Goal: Task Accomplishment & Management: Use online tool/utility

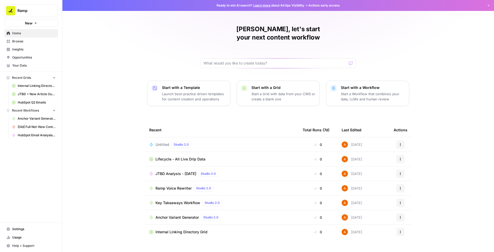
click at [32, 41] on span "Browse" at bounding box center [33, 41] width 43 height 5
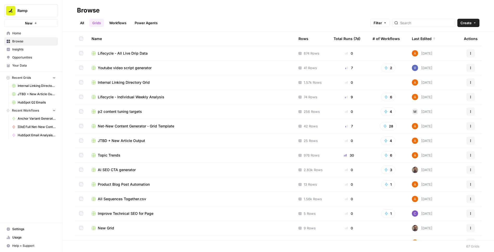
click at [117, 25] on link "Workflows" at bounding box center [117, 23] width 23 height 8
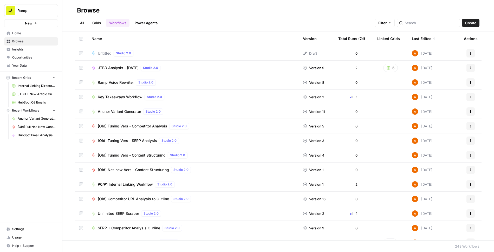
click at [469, 52] on icon "button" at bounding box center [470, 53] width 3 height 3
click at [445, 95] on span "Delete" at bounding box center [447, 95] width 42 height 5
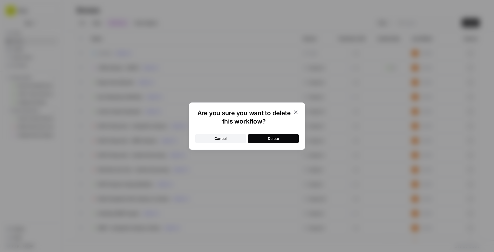
click at [281, 136] on button "Delete" at bounding box center [273, 138] width 51 height 9
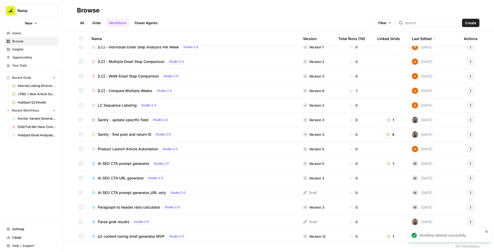
scroll to position [274, 0]
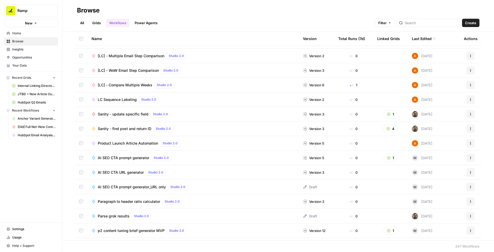
click at [114, 143] on span "Product Launch Article Automation" at bounding box center [128, 143] width 60 height 5
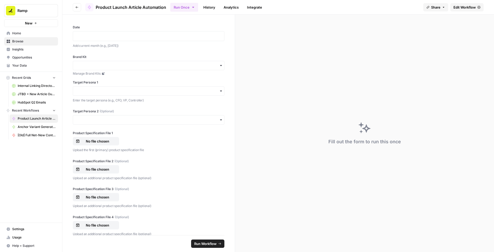
click at [305, 41] on div "Fill out the form to run this once" at bounding box center [364, 133] width 259 height 237
drag, startPoint x: 167, startPoint y: 7, endPoint x: 96, endPoint y: 6, distance: 70.9
click at [96, 6] on header "Go back Product Launch Article Automation Run Once History Analytics Integrate …" at bounding box center [277, 7] width 431 height 15
copy span "Product Launch Article Automation"
click at [188, 25] on label "Date" at bounding box center [148, 27] width 151 height 5
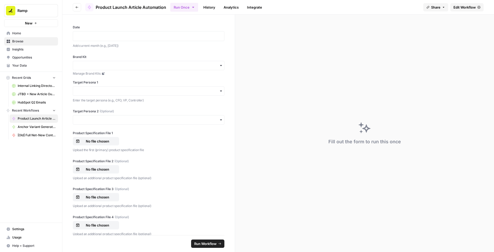
click at [209, 4] on link "History" at bounding box center [209, 7] width 18 height 8
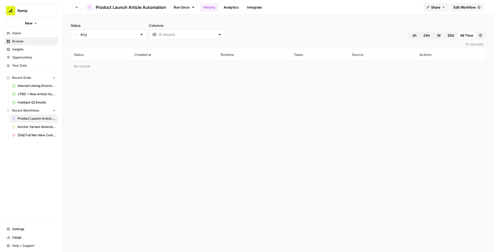
click at [127, 9] on span "Product Launch Article Automation" at bounding box center [131, 7] width 70 height 6
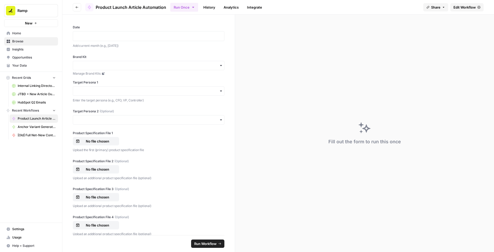
click at [466, 8] on span "Edit Workflow" at bounding box center [464, 7] width 22 height 5
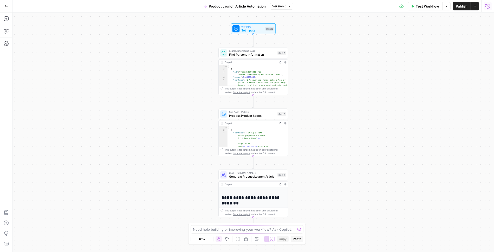
click at [488, 7] on icon "button" at bounding box center [487, 6] width 5 height 5
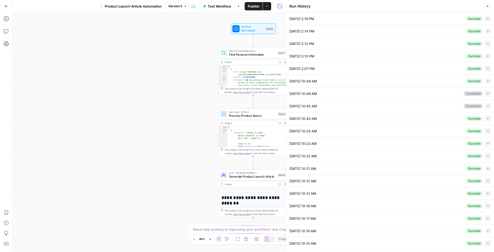
click at [489, 18] on button "Collapse" at bounding box center [487, 19] width 6 height 6
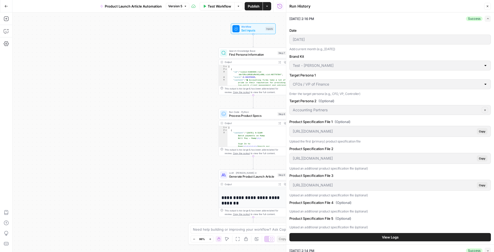
click at [486, 18] on icon "button" at bounding box center [487, 18] width 3 height 3
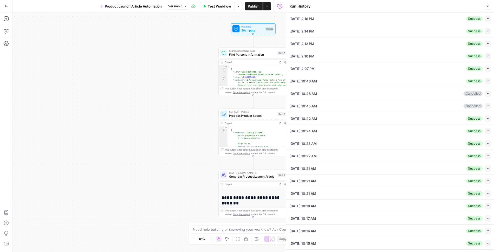
click at [486, 7] on icon "button" at bounding box center [487, 6] width 3 height 3
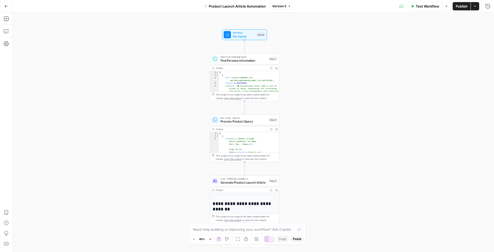
click at [272, 190] on button "Expand Output" at bounding box center [270, 189] width 5 height 5
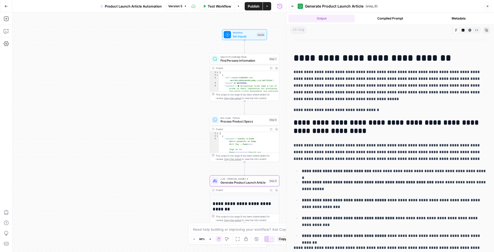
click at [279, 11] on div "Test Workflow Options Publish Actions Run History" at bounding box center [237, 6] width 97 height 12
click at [279, 6] on icon "button" at bounding box center [279, 6] width 5 height 5
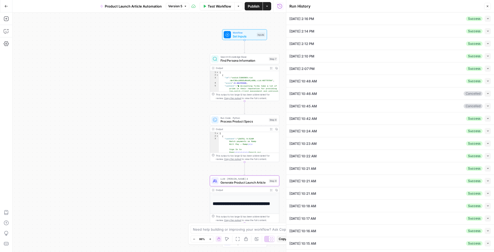
click at [488, 5] on icon "button" at bounding box center [487, 6] width 3 height 3
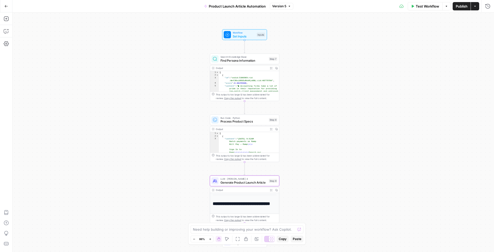
click at [6, 6] on icon "button" at bounding box center [6, 6] width 4 height 4
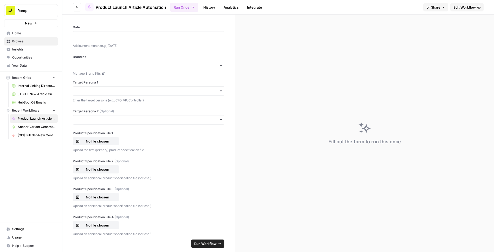
click at [288, 74] on div "Fill out the form to run this once" at bounding box center [364, 133] width 259 height 237
click at [235, 62] on div "Fill out the form to run this once" at bounding box center [364, 133] width 259 height 237
click at [77, 7] on icon "button" at bounding box center [77, 7] width 3 height 2
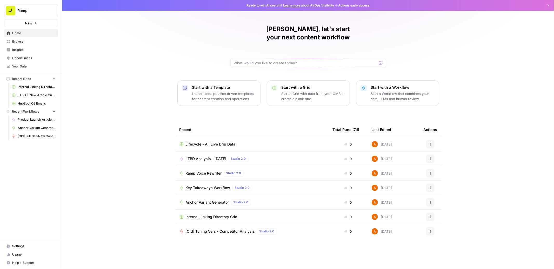
click at [16, 247] on span "Settings" at bounding box center [33, 246] width 43 height 5
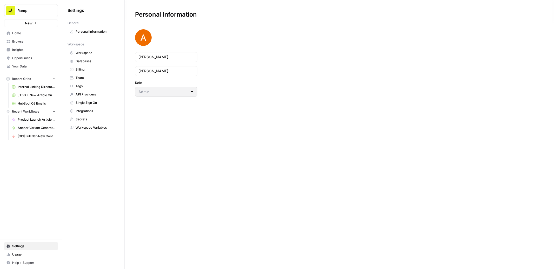
click at [85, 77] on span "Team" at bounding box center [96, 78] width 41 height 5
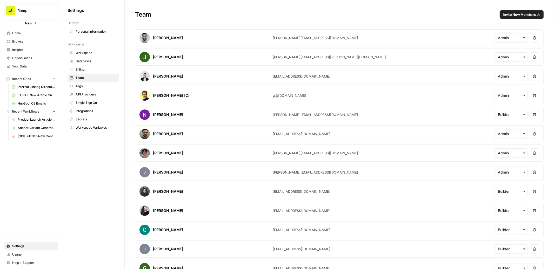
click at [530, 14] on span "Invite New Members" at bounding box center [519, 14] width 33 height 5
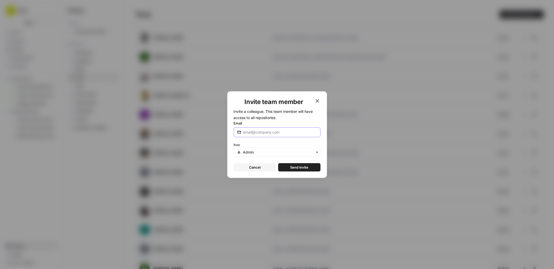
click at [273, 131] on input "Email" at bounding box center [280, 132] width 74 height 5
type input "g"
type input "geoff@ramp.com"
click at [266, 153] on input "text" at bounding box center [280, 152] width 74 height 5
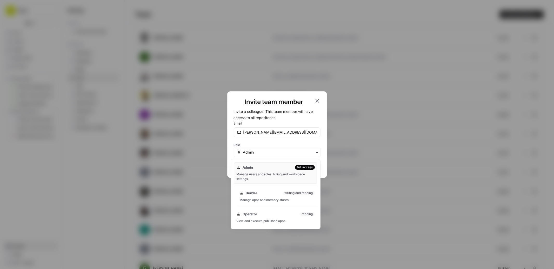
click at [270, 202] on div "Manage apps and memory stores." at bounding box center [277, 200] width 75 height 5
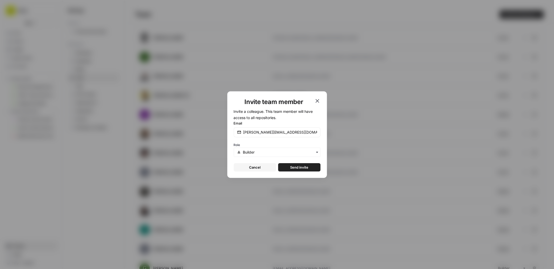
click at [303, 167] on span "Send invite" at bounding box center [299, 167] width 18 height 5
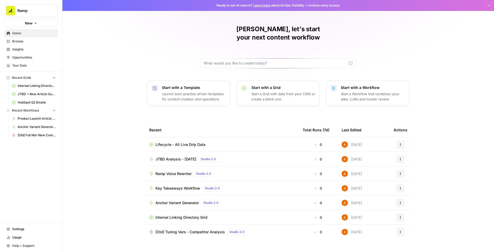
click at [21, 65] on span "Your Data" at bounding box center [33, 65] width 43 height 5
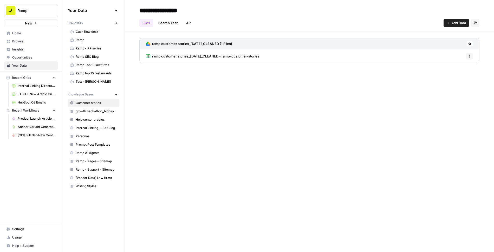
click at [85, 82] on link "Test - [PERSON_NAME]" at bounding box center [94, 81] width 52 height 8
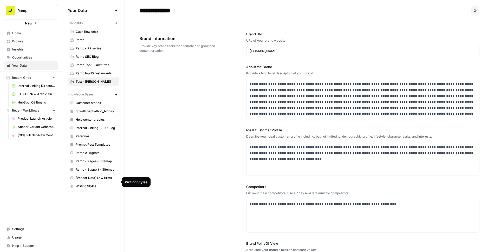
click at [92, 134] on span "Personas" at bounding box center [96, 136] width 41 height 5
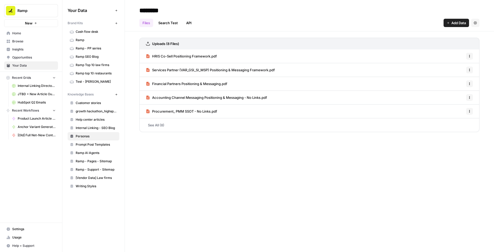
click at [155, 125] on link "See All (8)" at bounding box center [309, 125] width 340 height 14
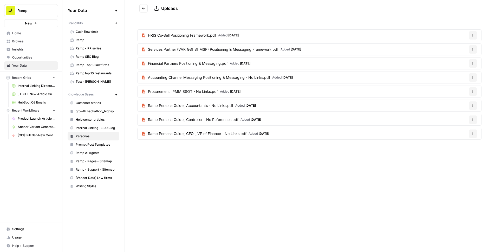
click at [145, 9] on icon "Go back" at bounding box center [144, 8] width 4 height 4
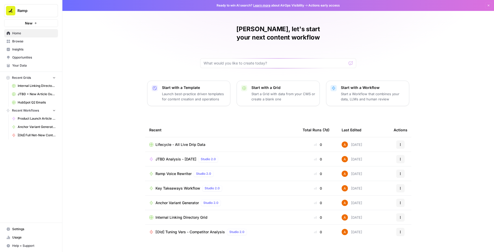
click at [31, 43] on span "Browse" at bounding box center [33, 41] width 43 height 5
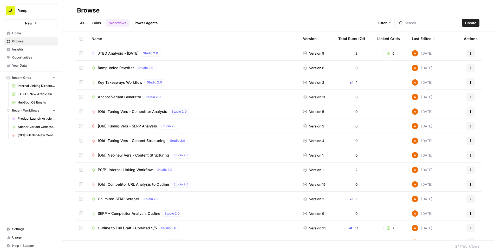
click at [122, 24] on link "Workflows" at bounding box center [117, 23] width 23 height 8
click at [427, 24] on input "search" at bounding box center [430, 22] width 53 height 5
type input "product"
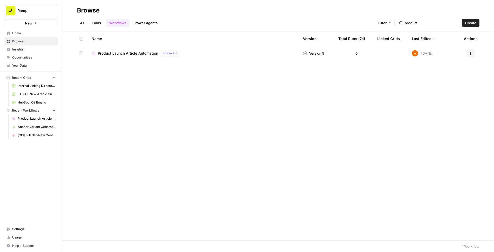
click at [135, 54] on span "Product Launch Article Automation" at bounding box center [128, 53] width 60 height 5
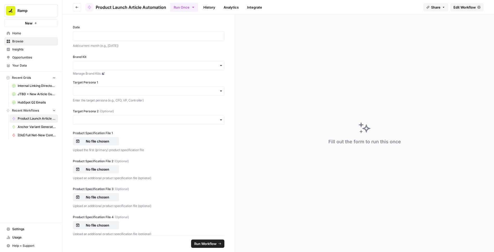
click at [180, 49] on div "Date Add current month (e.g., August 2025) Brand Kit Manage Brand Kits Target P…" at bounding box center [148, 125] width 172 height 220
click at [155, 24] on div "Date Add current month (e.g., August 2025) Brand Kit Manage Brand Kits Target P…" at bounding box center [148, 125] width 172 height 220
click at [149, 34] on p at bounding box center [148, 36] width 145 height 5
click at [105, 35] on p at bounding box center [148, 36] width 145 height 5
click at [114, 51] on div "Date ******* Add current month (e.g., August 2025) Brand Kit Manage Brand Kits …" at bounding box center [148, 125] width 172 height 220
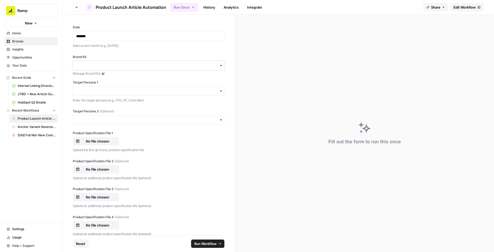
click at [124, 65] on input "Brand Kit" at bounding box center [148, 65] width 145 height 5
click at [104, 86] on div "Test - Ashley" at bounding box center [148, 89] width 151 height 10
click at [225, 105] on div "Date ******* Add current month (e.g., August 2025) Brand Kit Manage Brand Kits …" at bounding box center [148, 125] width 172 height 220
click at [75, 4] on button "Go back" at bounding box center [77, 7] width 8 height 8
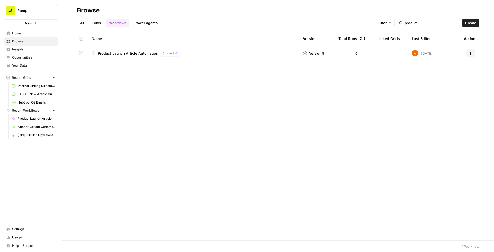
click at [143, 54] on span "Product Launch Article Automation" at bounding box center [128, 53] width 60 height 5
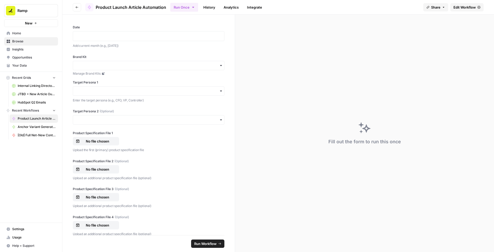
click at [229, 20] on div "Date Add current month (e.g., August 2025) Brand Kit Manage Brand Kits Target P…" at bounding box center [148, 125] width 172 height 220
click at [230, 40] on div "Date Add current month (e.g., August 2025) Brand Kit Manage Brand Kits Target P…" at bounding box center [148, 125] width 172 height 220
click at [231, 44] on div "Date Add current month (e.g., August 2025) Brand Kit Manage Brand Kits Target P…" at bounding box center [148, 125] width 172 height 220
click at [232, 45] on div "Date Add current month (e.g., August 2025) Brand Kit Manage Brand Kits Target P…" at bounding box center [148, 125] width 172 height 220
click at [165, 38] on p at bounding box center [148, 36] width 145 height 5
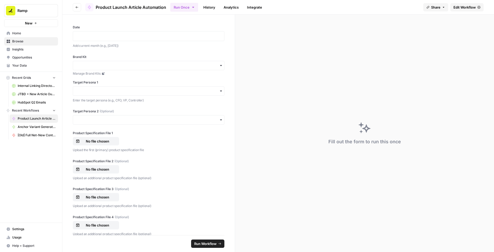
click at [177, 39] on div at bounding box center [148, 36] width 151 height 10
click at [167, 34] on p at bounding box center [148, 36] width 145 height 5
click at [154, 53] on div "Date ******* Add current month (e.g., August 2025) Brand Kit Manage Brand Kits …" at bounding box center [148, 125] width 172 height 220
click at [147, 63] on input "Brand Kit" at bounding box center [148, 65] width 145 height 5
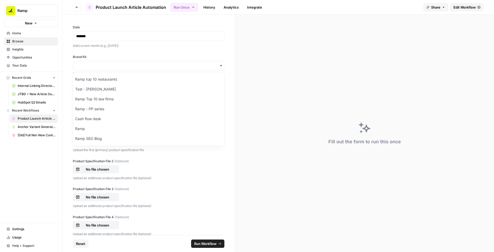
click at [163, 48] on p "Add current month (e.g., August 2025)" at bounding box center [148, 45] width 151 height 5
click at [164, 66] on input "Brand Kit" at bounding box center [148, 65] width 145 height 5
click at [94, 89] on div "Test - Ashley" at bounding box center [148, 89] width 151 height 10
click at [144, 64] on input "Brand Kit" at bounding box center [148, 65] width 145 height 5
click at [96, 89] on div "Test - Ashley" at bounding box center [148, 89] width 151 height 10
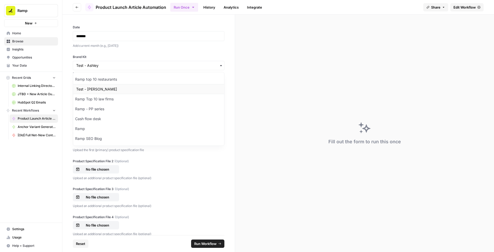
click at [103, 92] on div "Test - Ashley" at bounding box center [148, 89] width 151 height 10
click at [141, 55] on label "Brand Kit" at bounding box center [148, 57] width 151 height 5
click at [141, 63] on input "Brand Kit" at bounding box center [148, 65] width 145 height 5
click at [140, 76] on div "Brand Kit Manage Brand Kits Target Persona 1 Enter the target persona (e.g., CF…" at bounding box center [148, 79] width 151 height 48
click at [134, 92] on input "Target Persona 1" at bounding box center [148, 90] width 145 height 5
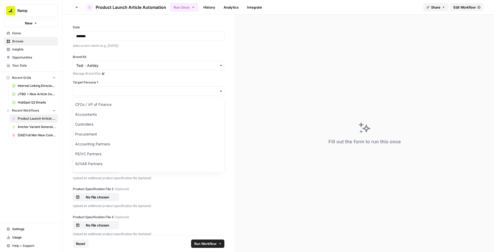
click at [139, 80] on label "Target Persona 1" at bounding box center [148, 82] width 151 height 5
click at [139, 88] on input "Target Persona 1" at bounding box center [148, 90] width 145 height 5
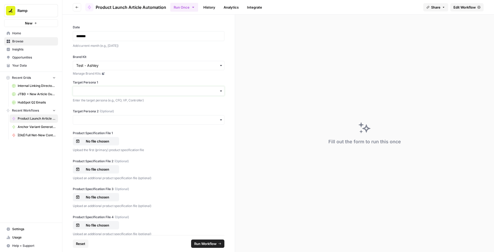
click at [126, 91] on input "Target Persona 1" at bounding box center [148, 90] width 145 height 5
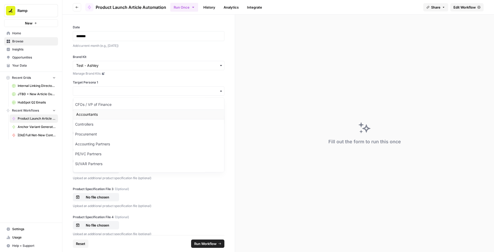
click at [111, 112] on div "Accountants" at bounding box center [148, 114] width 151 height 10
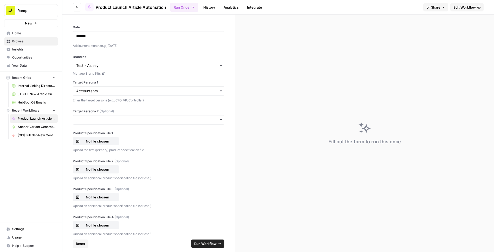
click at [110, 116] on div "button" at bounding box center [148, 119] width 151 height 9
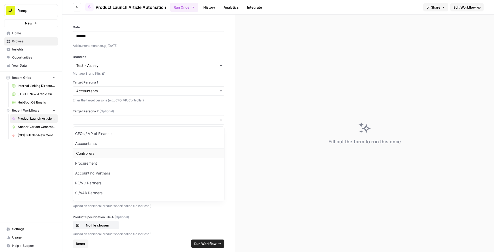
click at [104, 151] on div "Controllers" at bounding box center [148, 153] width 151 height 10
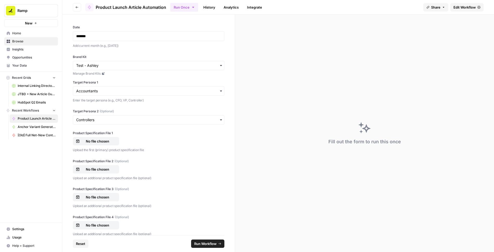
click at [151, 108] on div "Date ******* Add current month (e.g., August 2025) Brand Kit Manage Brand Kits …" at bounding box center [148, 125] width 172 height 220
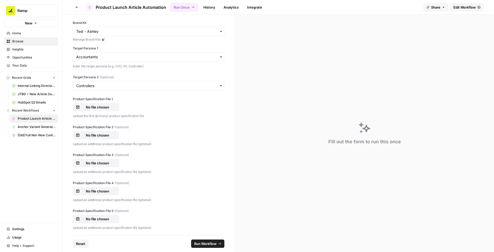
scroll to position [35, 0]
click at [94, 106] on p "No file chosen" at bounding box center [97, 105] width 33 height 5
click at [100, 134] on p "No file chosen" at bounding box center [97, 133] width 33 height 5
click at [98, 160] on p "No file chosen" at bounding box center [97, 161] width 33 height 5
click at [205, 243] on span "Run Workflow" at bounding box center [205, 243] width 22 height 5
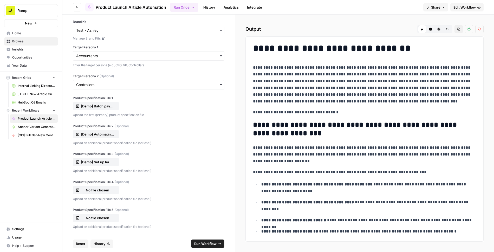
scroll to position [0, 0]
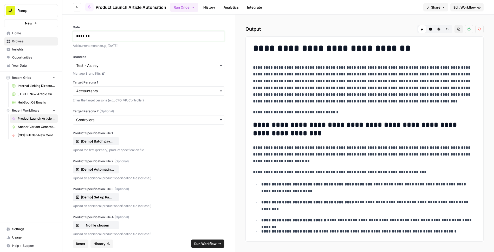
click at [92, 36] on p "*******" at bounding box center [148, 36] width 145 height 5
click at [83, 37] on p "**********" at bounding box center [148, 36] width 145 height 5
click at [202, 243] on span "Run Workflow" at bounding box center [205, 243] width 22 height 5
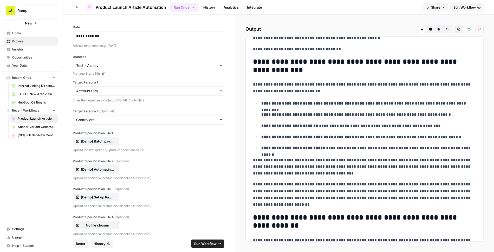
scroll to position [73, 0]
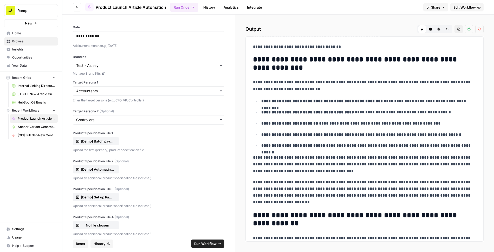
drag, startPoint x: 254, startPoint y: 157, endPoint x: 272, endPoint y: 204, distance: 50.5
click at [268, 170] on p "**********" at bounding box center [364, 164] width 223 height 20
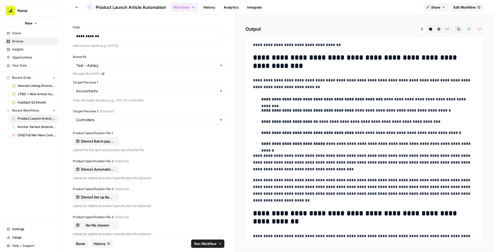
scroll to position [76, 0]
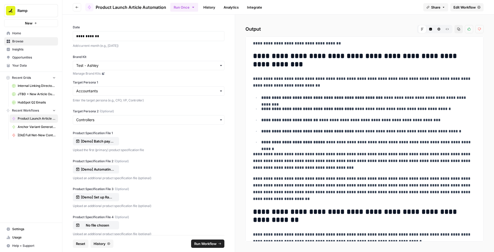
drag, startPoint x: 252, startPoint y: 154, endPoint x: 268, endPoint y: 198, distance: 47.0
click at [280, 188] on p "**********" at bounding box center [364, 188] width 223 height 27
drag, startPoint x: 250, startPoint y: 179, endPoint x: 343, endPoint y: 180, distance: 92.7
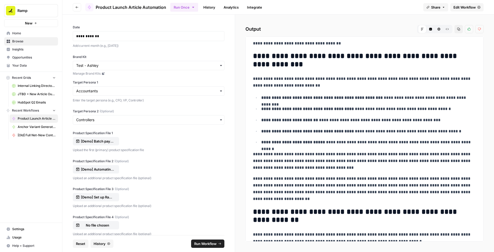
click at [344, 175] on p "**********" at bounding box center [364, 188] width 223 height 27
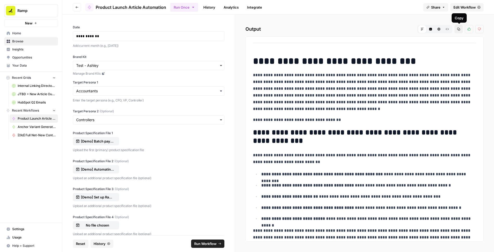
click at [427, 79] on p "**********" at bounding box center [364, 92] width 223 height 41
click at [432, 75] on p "**********" at bounding box center [364, 92] width 223 height 41
click at [429, 74] on p "**********" at bounding box center [364, 92] width 223 height 41
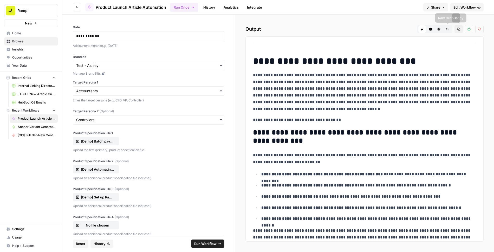
click at [457, 28] on icon "button" at bounding box center [458, 29] width 3 height 3
click at [127, 88] on input "Target Persona 1" at bounding box center [148, 90] width 145 height 5
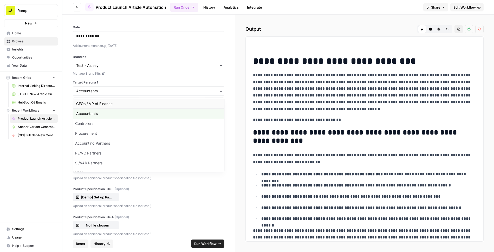
scroll to position [1, 0]
click at [120, 103] on div "CFOs / VP of Finance" at bounding box center [148, 103] width 151 height 10
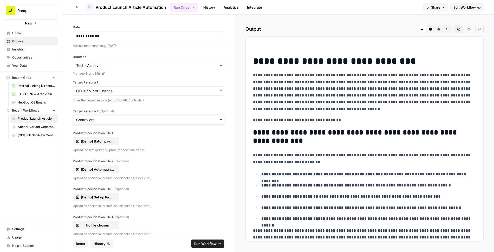
click at [114, 119] on input "Target Persona 2 (Optional)" at bounding box center [148, 119] width 145 height 5
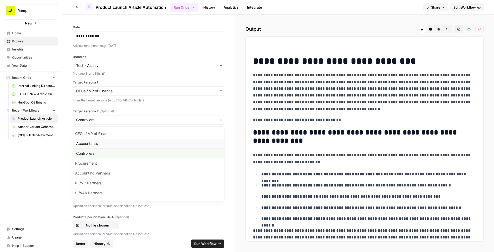
scroll to position [7, 0]
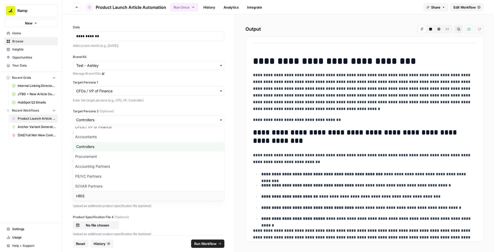
click at [101, 195] on div "HRIS" at bounding box center [148, 196] width 151 height 10
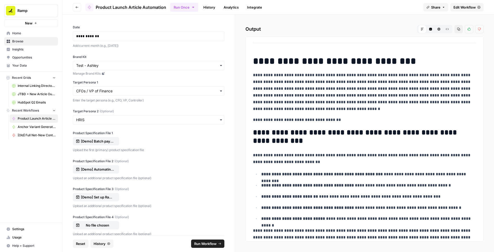
click at [130, 123] on div "button" at bounding box center [148, 119] width 151 height 9
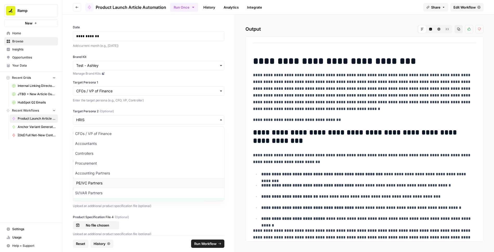
scroll to position [1, 0]
click at [107, 172] on div "Accounting Partners" at bounding box center [148, 172] width 151 height 10
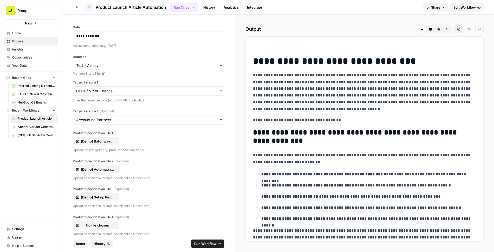
click at [86, 32] on div "**********" at bounding box center [148, 36] width 151 height 10
click at [84, 37] on p "**********" at bounding box center [148, 36] width 145 height 5
click at [203, 240] on button "Run Workflow" at bounding box center [207, 243] width 33 height 8
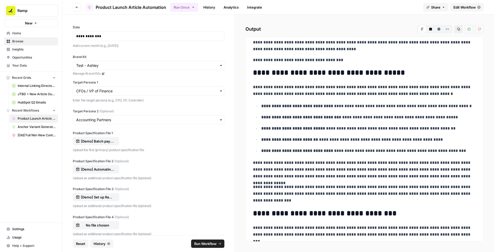
scroll to position [52, 0]
drag, startPoint x: 253, startPoint y: 162, endPoint x: 278, endPoint y: 199, distance: 44.9
click at [270, 187] on p "**********" at bounding box center [364, 193] width 223 height 20
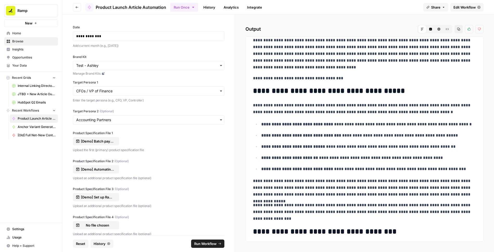
scroll to position [0, 0]
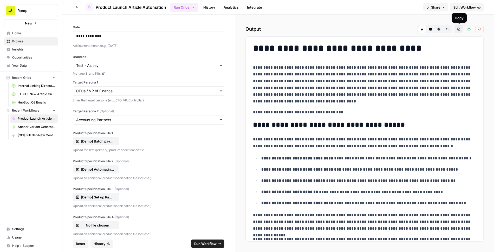
click at [459, 30] on icon "button" at bounding box center [458, 29] width 3 height 3
click at [224, 24] on div "**********" at bounding box center [148, 125] width 172 height 220
click at [292, 18] on div "**********" at bounding box center [364, 133] width 259 height 237
click at [339, 11] on div "Run Once History Analytics Integrate" at bounding box center [294, 7] width 249 height 10
click at [200, 22] on div "**********" at bounding box center [148, 125] width 172 height 220
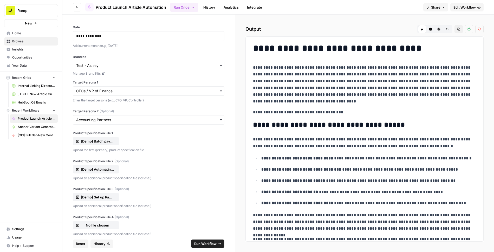
click at [126, 56] on label "Brand Kit" at bounding box center [148, 57] width 151 height 5
click at [126, 63] on input "Brand Kit" at bounding box center [148, 65] width 145 height 5
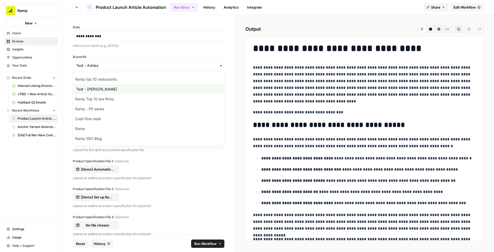
click at [152, 52] on div "**********" at bounding box center [148, 125] width 172 height 220
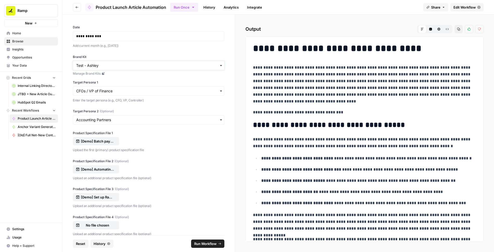
click at [152, 64] on input "Brand Kit" at bounding box center [148, 65] width 145 height 5
click at [97, 87] on div "Test - Ashley" at bounding box center [148, 89] width 151 height 10
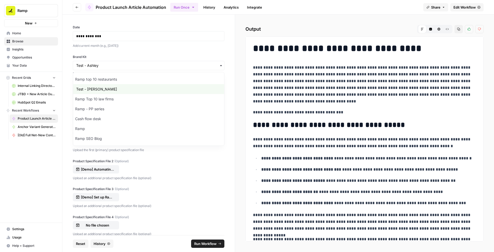
click at [128, 53] on div "**********" at bounding box center [148, 125] width 172 height 220
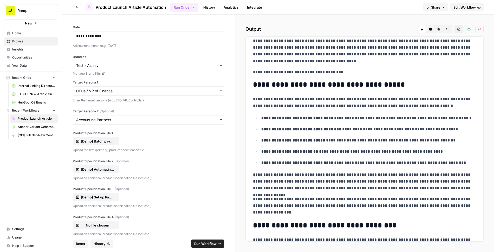
scroll to position [50, 0]
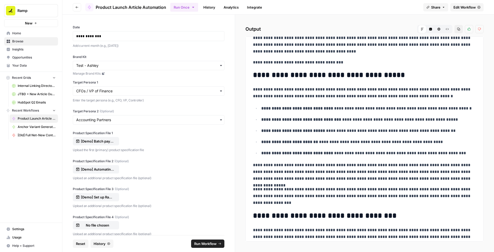
drag, startPoint x: 254, startPoint y: 165, endPoint x: 278, endPoint y: 201, distance: 43.2
click at [264, 177] on p "**********" at bounding box center [364, 172] width 223 height 20
drag, startPoint x: 253, startPoint y: 188, endPoint x: 353, endPoint y: 190, distance: 100.3
click at [353, 190] on p "**********" at bounding box center [364, 196] width 223 height 20
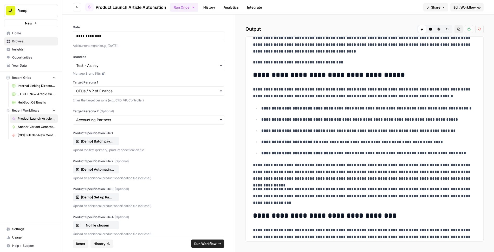
click at [293, 196] on p "**********" at bounding box center [364, 196] width 223 height 20
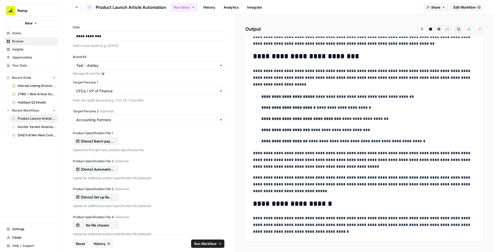
scroll to position [0, 0]
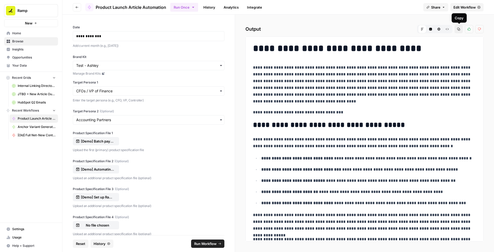
click at [459, 30] on icon "button" at bounding box center [458, 29] width 3 height 3
click at [243, 106] on div "**********" at bounding box center [364, 133] width 259 height 237
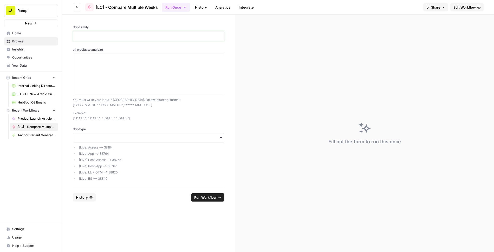
click at [157, 35] on p at bounding box center [148, 36] width 145 height 5
click at [159, 21] on div "drip family all weeks to analyze You must write your input in [GEOGRAPHIC_DATA]…" at bounding box center [148, 102] width 172 height 174
click at [106, 36] on p at bounding box center [148, 36] width 145 height 5
click at [117, 43] on div "**********" at bounding box center [148, 102] width 172 height 174
click at [143, 121] on div "**********" at bounding box center [148, 102] width 172 height 174
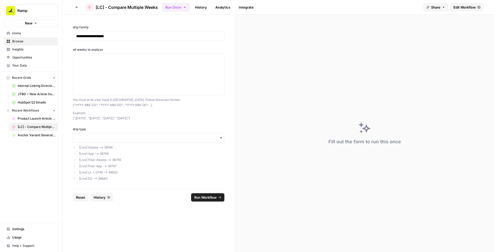
drag, startPoint x: 162, startPoint y: 119, endPoint x: 72, endPoint y: 117, distance: 89.1
click at [73, 117] on p "Example: ["[DATE]", "[DATE]", "[DATE]", "[DATE]"]" at bounding box center [148, 115] width 151 height 10
copy p "["[DATE]", "[DATE]", "[DATE]", "[DATE]"]"
click at [89, 62] on textarea "all weeks to analyze" at bounding box center [148, 74] width 145 height 37
paste textarea "["[DATE]", "[DATE]", "[DATE]", "[DATE]"]"
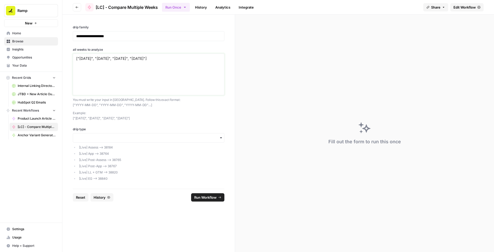
click at [93, 59] on textarea "["[DATE]", "[DATE]", "[DATE]", "[DATE]"]" at bounding box center [148, 74] width 145 height 37
click at [99, 58] on textarea "["[DATE]", "[DATE]", "[DATE]", "[DATE]"]" at bounding box center [148, 74] width 145 height 37
click at [120, 59] on textarea "["[DATE]", "[DATE]", "[DATE]", "[DATE]"]" at bounding box center [148, 74] width 145 height 37
click at [125, 59] on textarea "["[DATE]", "[DATE]", "[DATE]", "[DATE]"]" at bounding box center [148, 74] width 145 height 37
click at [152, 58] on textarea "["[DATE]", "[DATE]", "[DATE]", "[DATE]"]" at bounding box center [148, 74] width 145 height 37
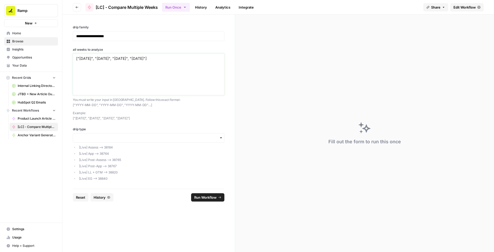
click at [176, 59] on textarea "["[DATE]", "[DATE]", "[DATE]", "[DATE]"]" at bounding box center [148, 74] width 145 height 37
type textarea "["[DATE]", "[DATE]", "[DATE]", "[DATE]"]"
click at [190, 103] on p "You must write your input in [GEOGRAPHIC_DATA]. Follow this exact format: ["YYY…" at bounding box center [148, 102] width 151 height 10
click at [165, 140] on input "drip type" at bounding box center [148, 137] width 145 height 5
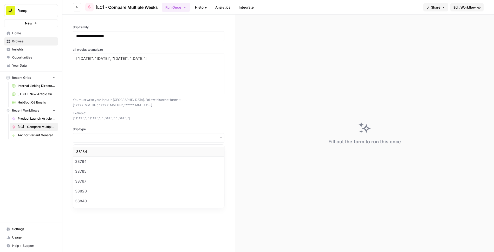
click at [158, 151] on div "38184" at bounding box center [148, 152] width 151 height 10
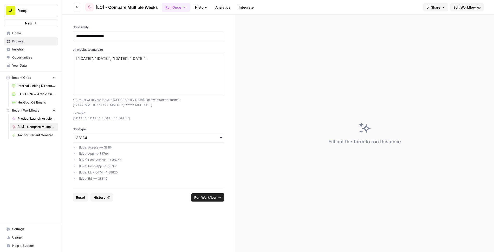
click at [110, 145] on li "[Live] Assess —> 38184" at bounding box center [151, 147] width 147 height 5
click at [165, 161] on li "[Live] Post-Assess —> 38765" at bounding box center [151, 159] width 147 height 5
click at [215, 195] on span "Run Workflow" at bounding box center [205, 197] width 22 height 5
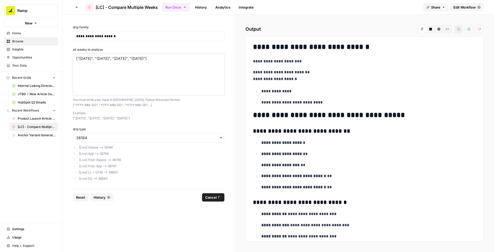
click at [145, 65] on textarea "["2025-07-28", "2025-07-21", "2025-07-14", "2025-07-07"]" at bounding box center [148, 74] width 145 height 37
click at [222, 48] on label "all weeks to analyze" at bounding box center [148, 49] width 151 height 5
click at [221, 56] on textarea "["2025-07-28", "2025-07-21", "2025-07-14", "2025-07-07"]" at bounding box center [148, 74] width 145 height 37
click at [185, 45] on div "**********" at bounding box center [148, 102] width 172 height 174
click at [175, 39] on div "**********" at bounding box center [148, 36] width 151 height 10
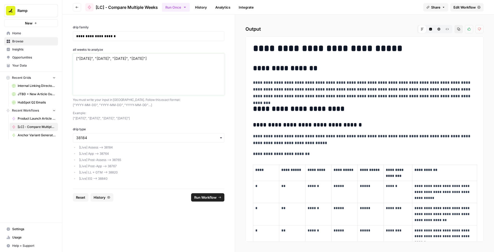
click at [196, 59] on textarea "["2025-07-28", "2025-07-21", "2025-07-14", "2025-07-07"]" at bounding box center [148, 74] width 145 height 37
drag, startPoint x: 188, startPoint y: 59, endPoint x: 69, endPoint y: 58, distance: 119.0
click at [69, 58] on div "**********" at bounding box center [148, 102] width 172 height 174
click at [201, 111] on p "Example: ["2025-08-18", "2025-08-11", "2025-08-04", "2025-07-28"]" at bounding box center [148, 115] width 151 height 10
click at [120, 137] on input "drip type" at bounding box center [148, 137] width 145 height 5
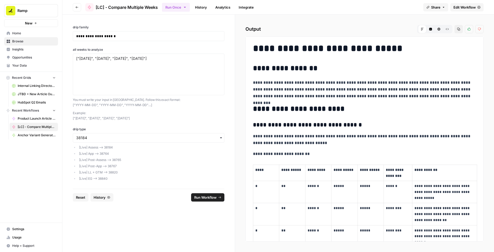
click at [141, 121] on div "**********" at bounding box center [148, 102] width 172 height 174
click at [109, 147] on li "[Live] Assess —> 38184" at bounding box center [151, 147] width 147 height 5
click at [148, 148] on li "[Live] Assess —> 38184" at bounding box center [151, 147] width 147 height 5
click at [457, 30] on icon "button" at bounding box center [458, 29] width 3 height 3
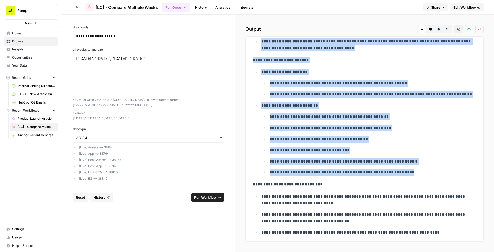
scroll to position [2274, 0]
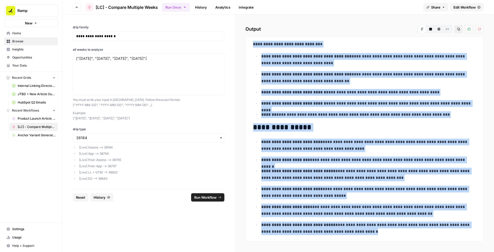
drag, startPoint x: 254, startPoint y: 48, endPoint x: 365, endPoint y: 237, distance: 219.6
click at [365, 237] on div "**********" at bounding box center [364, 138] width 238 height 205
copy div "**********"
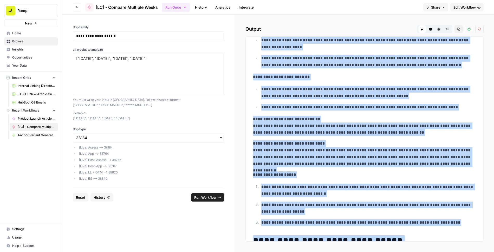
scroll to position [0, 0]
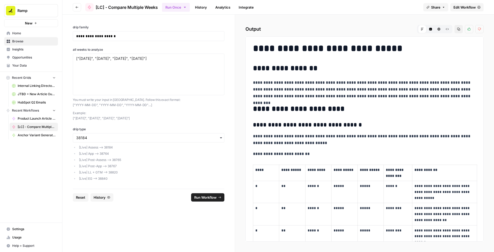
click at [377, 19] on div "**********" at bounding box center [364, 133] width 259 height 237
click at [458, 7] on span "Edit Workflow" at bounding box center [464, 7] width 22 height 5
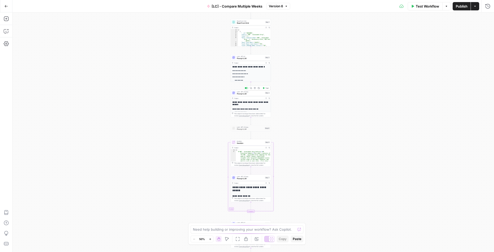
click at [256, 94] on span "Prompt LLM" at bounding box center [250, 93] width 27 height 3
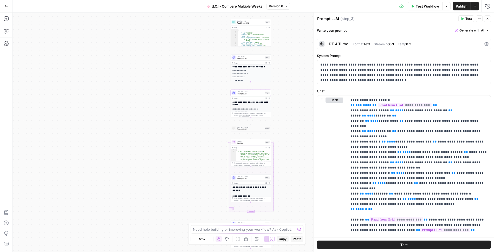
click at [352, 43] on span "|" at bounding box center [351, 43] width 3 height 5
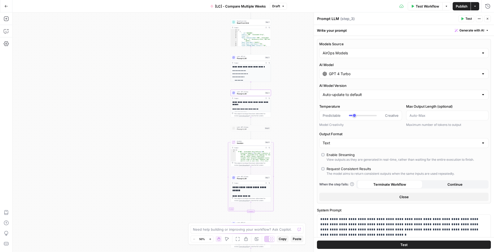
click at [489, 20] on button "Close" at bounding box center [487, 18] width 7 height 7
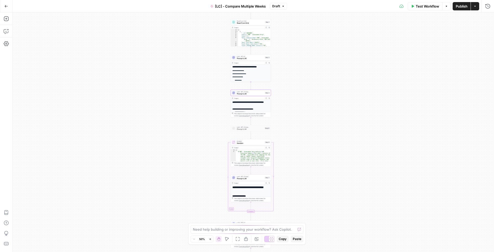
click at [250, 59] on span "Prompt LLM" at bounding box center [250, 58] width 27 height 3
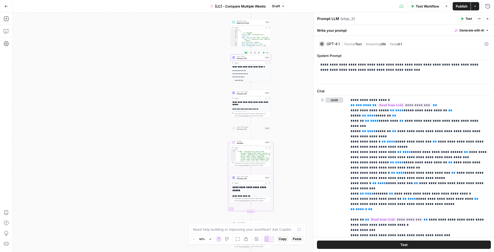
click at [378, 42] on div "| Format Text | Streaming ON | Temp 0.1" at bounding box center [412, 44] width 140 height 5
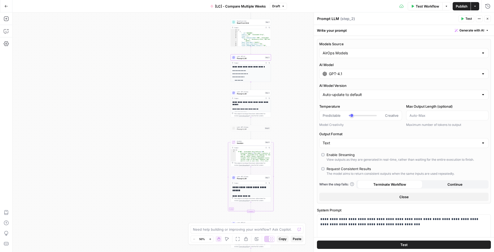
click at [489, 17] on button "Close" at bounding box center [487, 18] width 7 height 7
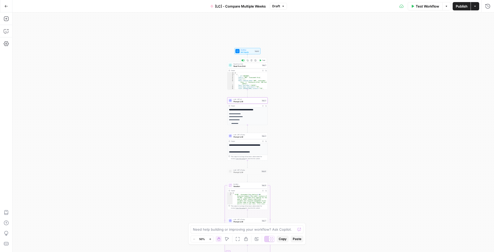
click at [255, 66] on span "Read from Grid" at bounding box center [246, 66] width 27 height 3
type input "Lifecycle - All Live Drip Data"
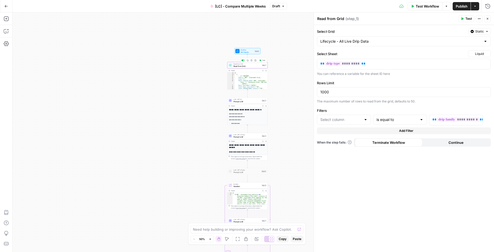
type input "Family"
click at [487, 19] on icon "button" at bounding box center [487, 19] width 2 height 2
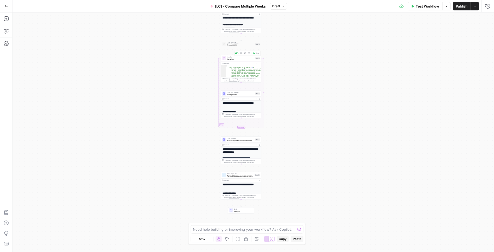
click at [242, 58] on span "Iteration" at bounding box center [240, 59] width 27 height 3
click at [488, 17] on icon "button" at bounding box center [487, 18] width 3 height 3
click at [236, 93] on span "Prompt LLM" at bounding box center [240, 94] width 27 height 3
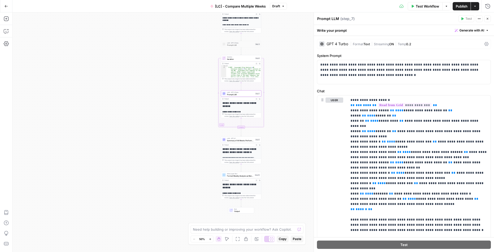
click at [345, 43] on div "GPT 4 Turbo" at bounding box center [337, 44] width 22 height 4
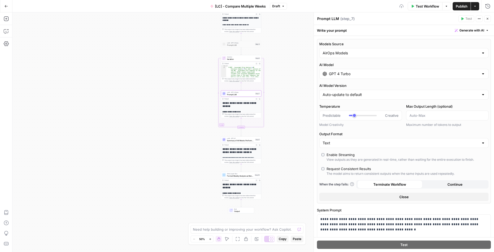
click at [487, 19] on icon "button" at bounding box center [487, 19] width 2 height 2
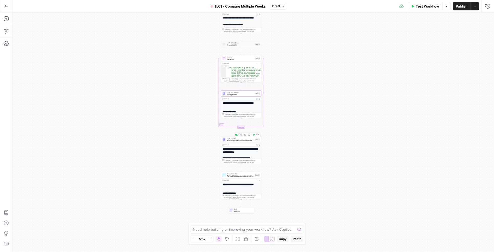
click at [238, 139] on span "Summary of All Weeks Performance" at bounding box center [240, 140] width 27 height 3
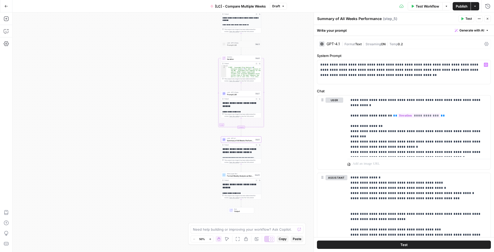
click at [345, 42] on span "Format" at bounding box center [349, 44] width 11 height 4
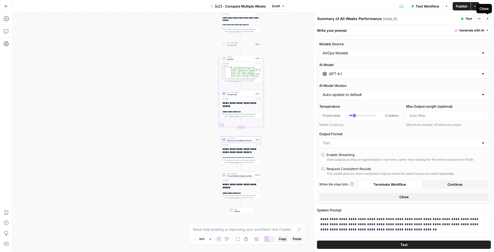
click at [488, 18] on icon "button" at bounding box center [487, 18] width 3 height 3
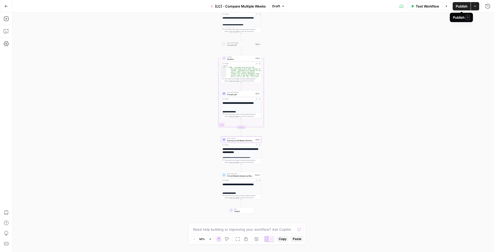
click at [459, 7] on span "Publish" at bounding box center [461, 6] width 12 height 5
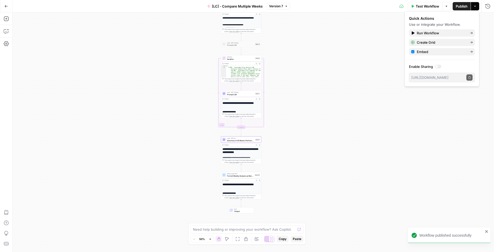
click at [6, 7] on icon "button" at bounding box center [6, 6] width 3 height 2
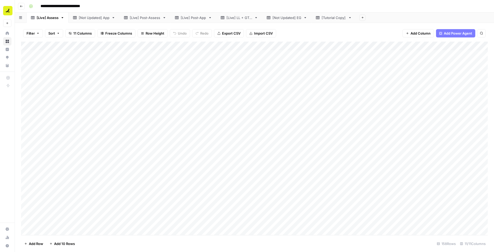
click at [375, 80] on div "Add Column" at bounding box center [254, 138] width 466 height 193
click at [371, 55] on div "Add Column" at bounding box center [254, 138] width 466 height 193
click at [372, 83] on div "Add Column" at bounding box center [254, 138] width 466 height 193
click at [370, 83] on div "Add Column" at bounding box center [254, 138] width 466 height 193
click at [370, 108] on div "Add Column" at bounding box center [254, 138] width 466 height 193
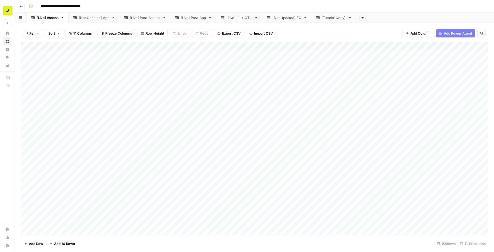
click at [125, 81] on div "Add Column" at bounding box center [254, 138] width 466 height 193
click at [128, 90] on div "Add Column" at bounding box center [254, 138] width 466 height 193
click at [365, 82] on div "Add Column" at bounding box center [254, 138] width 466 height 193
click at [367, 107] on div "Add Column" at bounding box center [254, 138] width 466 height 193
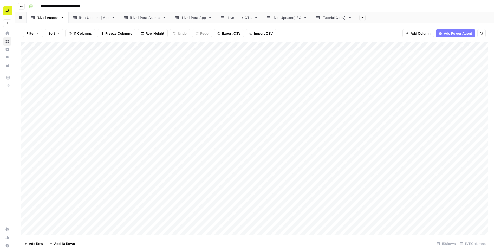
click at [128, 55] on div "Add Column" at bounding box center [254, 138] width 466 height 193
click at [115, 52] on div "Add Column" at bounding box center [254, 138] width 466 height 193
click at [170, 55] on div "Add Column" at bounding box center [254, 138] width 466 height 193
click at [371, 54] on div "Add Column" at bounding box center [254, 138] width 466 height 193
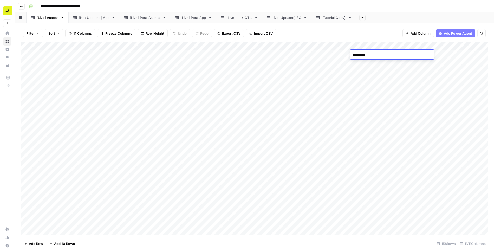
click at [347, 1] on header "**********" at bounding box center [254, 6] width 479 height 12
click at [167, 141] on div "Add Column" at bounding box center [254, 138] width 466 height 193
click at [164, 121] on div "Add Column" at bounding box center [254, 138] width 466 height 193
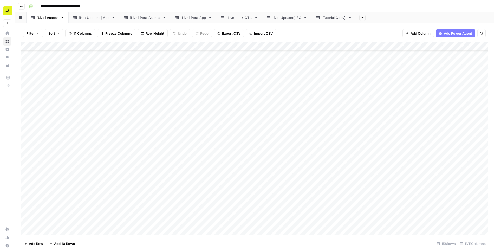
scroll to position [208, 0]
click at [167, 112] on div "Add Column" at bounding box center [254, 138] width 466 height 193
click at [125, 53] on div "Add Column" at bounding box center [254, 138] width 466 height 193
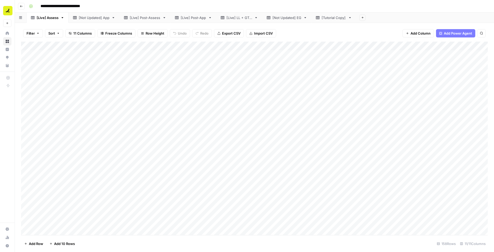
click at [199, 58] on div "Add Column" at bounding box center [254, 138] width 466 height 193
click at [305, 32] on div "Filter Sort 11 Columns Freeze Columns Row Height Undo Redo Export CSV Import CS…" at bounding box center [254, 33] width 466 height 17
click at [350, 30] on div "Filter Sort 11 Columns Freeze Columns Row Height Undo Redo Export CSV Import CS…" at bounding box center [254, 33] width 466 height 17
click at [128, 56] on div "Add Column" at bounding box center [254, 138] width 466 height 193
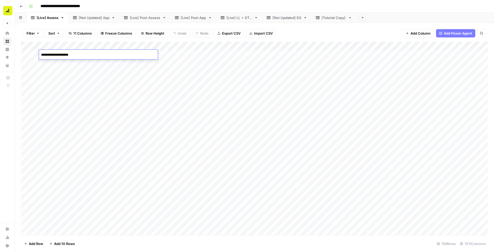
click at [339, 29] on div "Filter Sort 11 Columns Freeze Columns Row Height Undo Redo Export CSV Import CS…" at bounding box center [254, 33] width 466 height 17
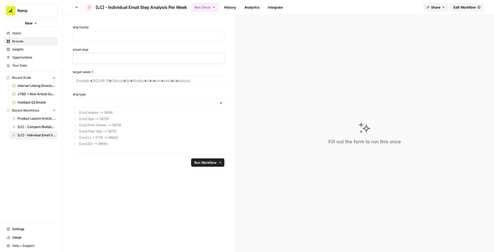
click at [91, 58] on p at bounding box center [148, 58] width 145 height 5
click at [126, 35] on p at bounding box center [148, 36] width 145 height 5
click at [137, 56] on p at bounding box center [148, 58] width 145 height 5
click at [133, 66] on div "**********" at bounding box center [148, 84] width 172 height 139
click at [138, 80] on p at bounding box center [148, 80] width 145 height 5
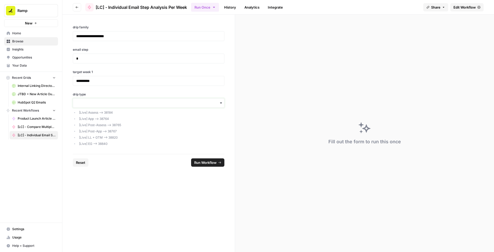
click at [130, 100] on input "drip type" at bounding box center [148, 102] width 145 height 5
click at [113, 113] on div "38184" at bounding box center [148, 116] width 151 height 10
click at [209, 163] on span "Run Workflow" at bounding box center [205, 162] width 22 height 5
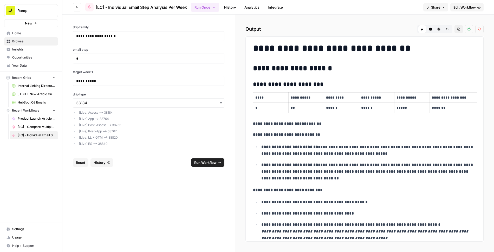
scroll to position [78, 0]
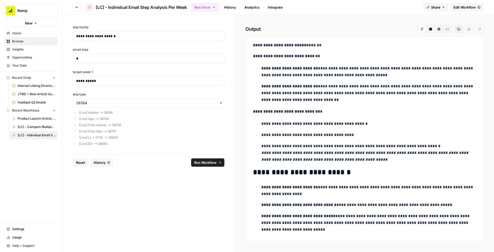
click at [460, 9] on span "Edit Workflow" at bounding box center [464, 7] width 22 height 5
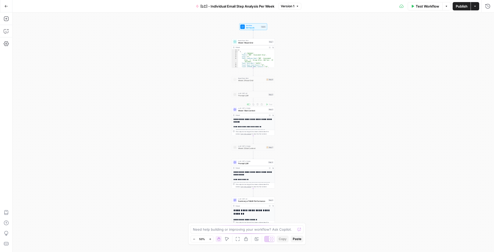
click at [253, 109] on span "Week 1 Stat Context" at bounding box center [252, 110] width 29 height 3
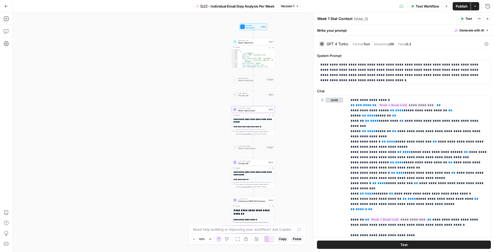
click at [387, 45] on span "Streaming" at bounding box center [381, 44] width 15 height 4
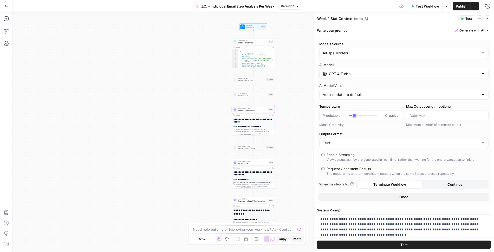
click at [324, 152] on label "Enable Streaming View outputs as they are generated in real-time, rather than w…" at bounding box center [403, 157] width 165 height 10
click at [488, 19] on icon "button" at bounding box center [487, 18] width 3 height 3
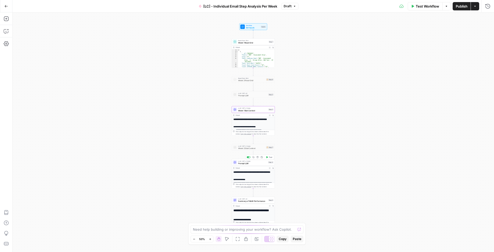
click at [258, 162] on span "Prompt LLM" at bounding box center [252, 163] width 29 height 3
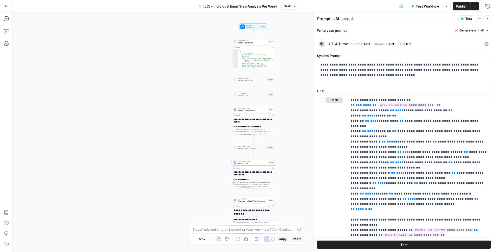
click at [362, 42] on span "Format" at bounding box center [358, 44] width 11 height 4
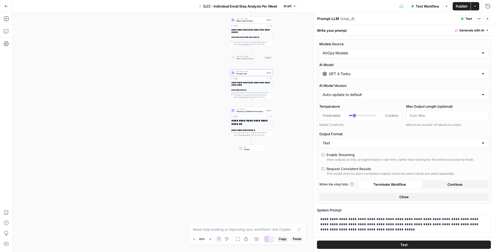
click at [259, 111] on span "Summary of WoW Performance" at bounding box center [250, 111] width 29 height 3
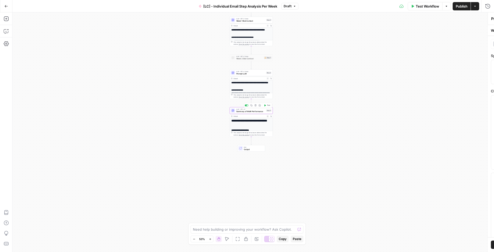
type textarea "Summary of WoW Performance"
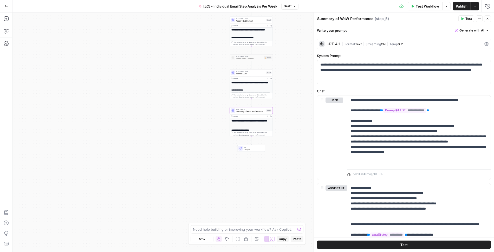
click at [378, 43] on span "Streaming" at bounding box center [372, 44] width 15 height 4
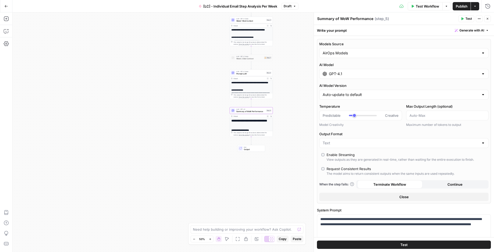
click at [489, 18] on button "Close" at bounding box center [487, 18] width 7 height 7
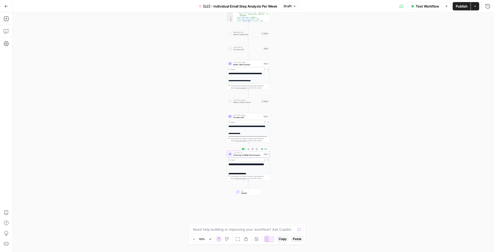
click at [254, 154] on span "Summary of WoW Performance" at bounding box center [247, 155] width 29 height 3
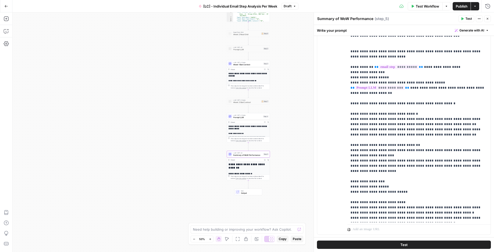
scroll to position [11, 0]
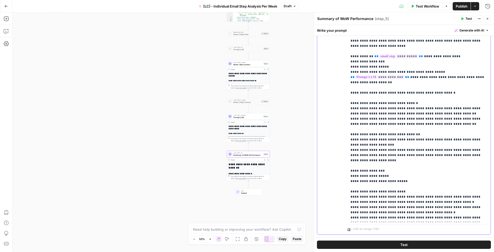
click at [387, 190] on p "**********" at bounding box center [418, 111] width 137 height 218
click at [360, 190] on p "**********" at bounding box center [418, 111] width 137 height 218
click at [388, 191] on p "**********" at bounding box center [418, 111] width 137 height 218
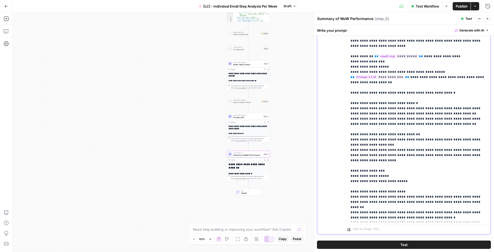
click at [398, 190] on p "**********" at bounding box center [418, 111] width 137 height 218
click at [410, 190] on p "**********" at bounding box center [418, 111] width 137 height 218
click at [429, 189] on p "**********" at bounding box center [418, 111] width 137 height 218
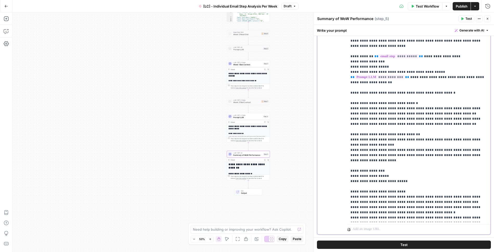
click at [429, 189] on p "**********" at bounding box center [418, 111] width 137 height 218
click at [441, 191] on p "**********" at bounding box center [418, 111] width 137 height 218
drag, startPoint x: 441, startPoint y: 196, endPoint x: 444, endPoint y: 191, distance: 5.8
click at [444, 191] on p "**********" at bounding box center [418, 111] width 137 height 218
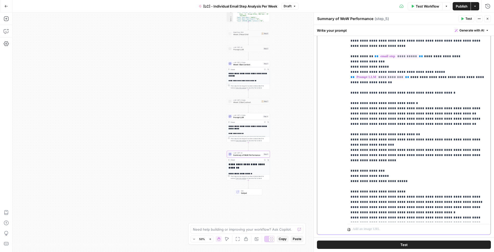
click at [416, 195] on p "**********" at bounding box center [418, 111] width 137 height 218
drag, startPoint x: 416, startPoint y: 195, endPoint x: 443, endPoint y: 189, distance: 27.6
click at [443, 189] on p "**********" at bounding box center [418, 111] width 137 height 218
click at [360, 200] on p "**********" at bounding box center [418, 111] width 137 height 218
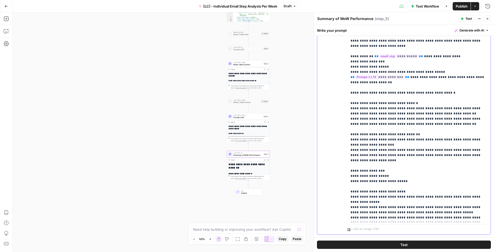
drag, startPoint x: 431, startPoint y: 200, endPoint x: 378, endPoint y: 200, distance: 53.0
click at [378, 200] on p "**********" at bounding box center [418, 111] width 137 height 218
drag, startPoint x: 395, startPoint y: 205, endPoint x: 429, endPoint y: 201, distance: 34.4
click at [429, 201] on p "**********" at bounding box center [418, 111] width 137 height 218
drag, startPoint x: 428, startPoint y: 200, endPoint x: 395, endPoint y: 204, distance: 34.0
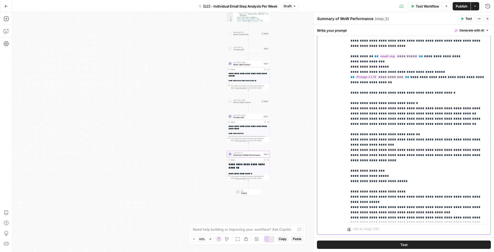
click at [395, 204] on p "**********" at bounding box center [418, 111] width 137 height 218
click at [369, 206] on p "**********" at bounding box center [418, 111] width 137 height 218
click at [356, 195] on p "**********" at bounding box center [418, 111] width 137 height 218
click at [387, 213] on p "**********" at bounding box center [418, 111] width 137 height 218
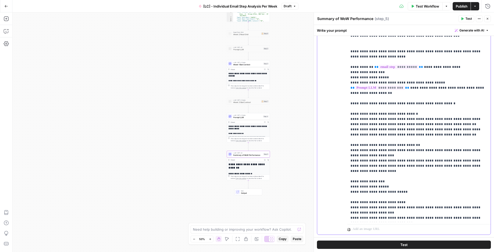
click at [376, 102] on p "**********" at bounding box center [418, 121] width 137 height 218
click at [387, 118] on p "**********" at bounding box center [418, 121] width 137 height 218
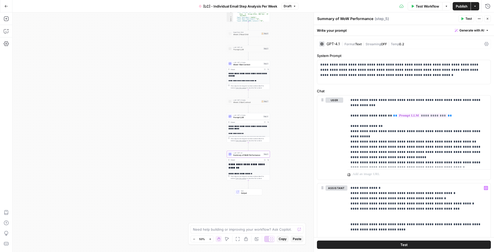
click at [454, 5] on button "Publish" at bounding box center [461, 6] width 18 height 8
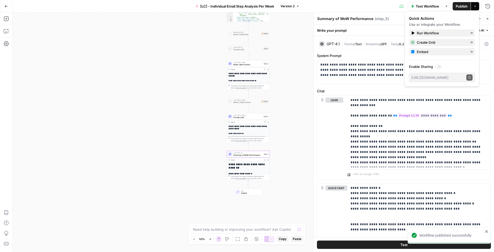
click at [3, 7] on button "Go Back" at bounding box center [6, 6] width 9 height 9
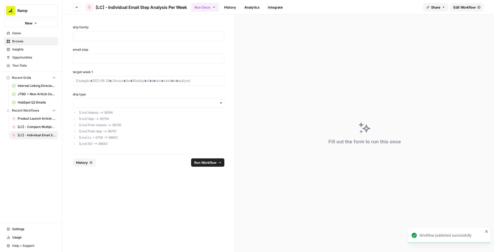
click at [228, 45] on div "drip family email step target week 1 drip type [Live] Assess —> 38184 [Live] Ap…" at bounding box center [148, 84] width 172 height 139
click at [107, 36] on p at bounding box center [148, 36] width 145 height 5
click at [106, 60] on p at bounding box center [148, 58] width 145 height 5
click at [104, 81] on p at bounding box center [148, 80] width 145 height 5
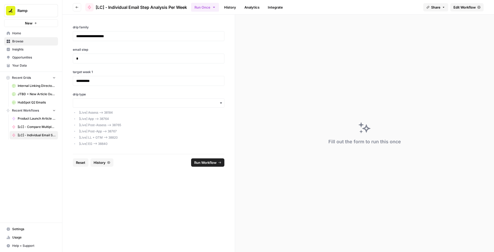
click at [114, 98] on div "button" at bounding box center [148, 102] width 151 height 9
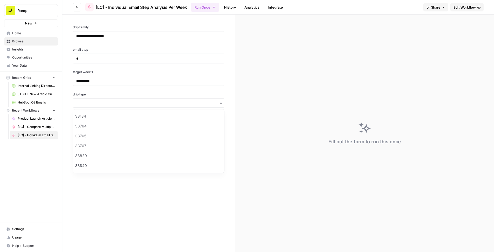
click at [112, 114] on div "38184" at bounding box center [148, 116] width 151 height 10
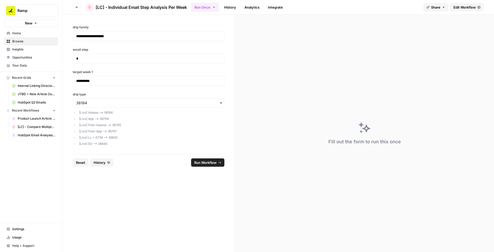
click at [215, 161] on span "Run Workflow" at bounding box center [205, 162] width 22 height 5
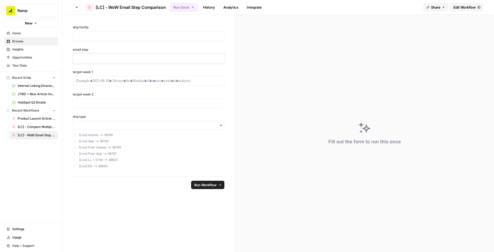
click at [98, 58] on p at bounding box center [148, 58] width 145 height 5
click at [130, 35] on p at bounding box center [148, 36] width 145 height 5
click at [199, 59] on p at bounding box center [148, 58] width 145 height 5
click at [196, 83] on div at bounding box center [148, 81] width 151 height 10
click at [186, 77] on div at bounding box center [148, 81] width 151 height 10
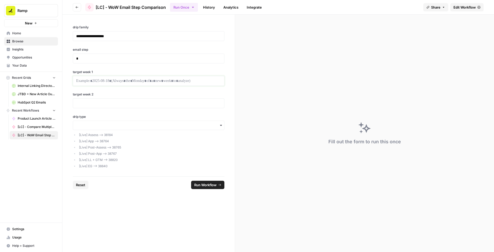
click at [171, 79] on p at bounding box center [148, 80] width 145 height 5
click at [146, 103] on p at bounding box center [148, 103] width 145 height 5
paste div
click at [162, 123] on input "drip type" at bounding box center [148, 125] width 145 height 5
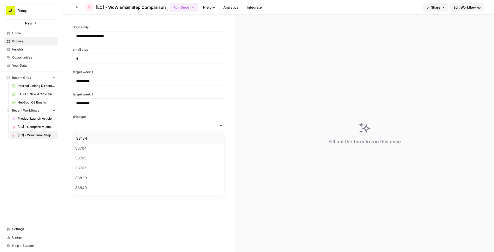
click at [151, 137] on div "38184" at bounding box center [148, 138] width 151 height 10
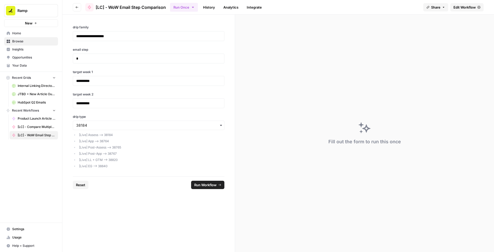
click at [200, 183] on span "Run Workflow" at bounding box center [205, 184] width 22 height 5
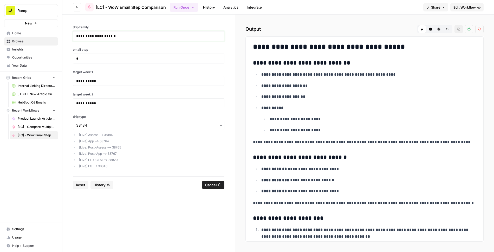
click at [182, 34] on p "**********" at bounding box center [148, 36] width 145 height 5
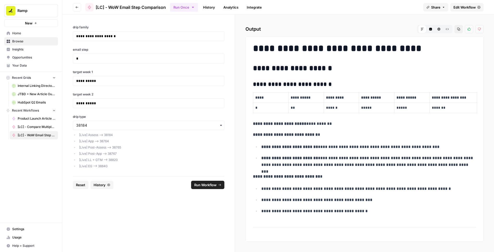
click at [467, 18] on div "**********" at bounding box center [364, 133] width 259 height 237
click at [464, 8] on span "Edit Workflow" at bounding box center [464, 7] width 22 height 5
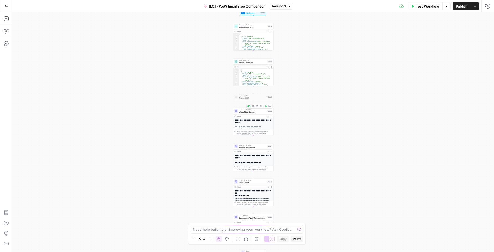
click at [254, 111] on span "Week 1 Stat Context" at bounding box center [252, 111] width 27 height 3
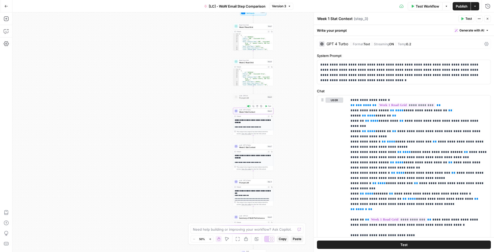
click at [362, 43] on span "Format" at bounding box center [358, 44] width 11 height 4
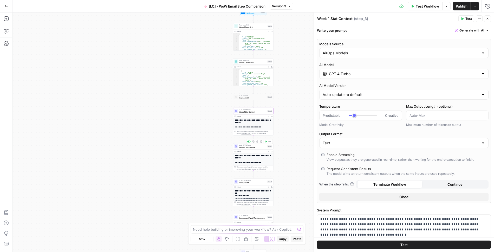
click at [260, 147] on span "Week 2 Stat Context" at bounding box center [252, 147] width 27 height 3
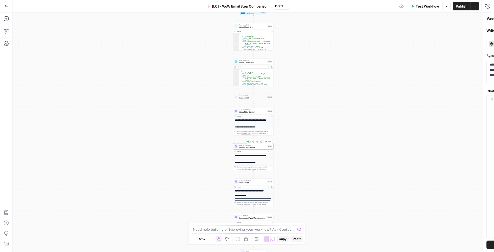
type textarea "Week 2 Stat Context"
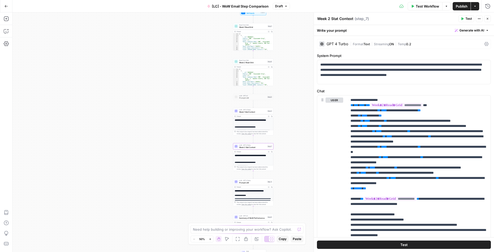
click at [351, 43] on span "|" at bounding box center [351, 43] width 3 height 5
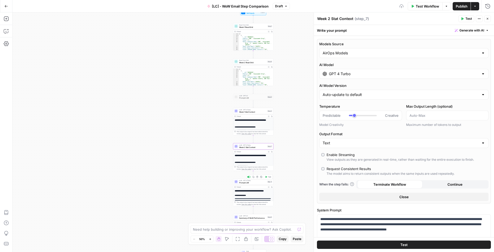
click at [262, 182] on span "Prompt LLM" at bounding box center [252, 182] width 27 height 3
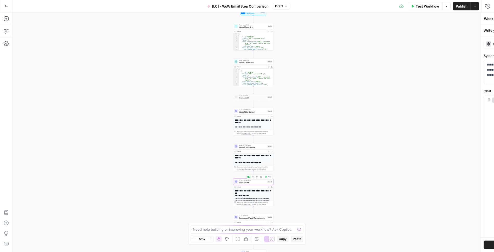
type textarea "Prompt LLM"
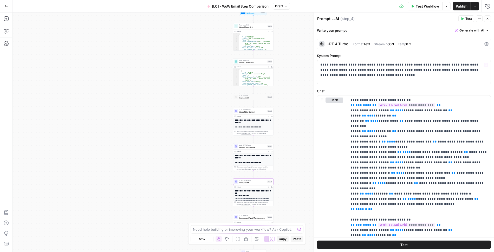
click at [372, 43] on span "|" at bounding box center [372, 43] width 4 height 5
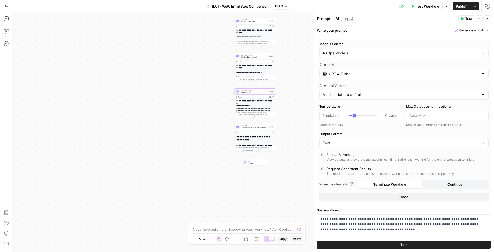
click at [261, 128] on span "Summary of WoW Performance" at bounding box center [254, 128] width 27 height 3
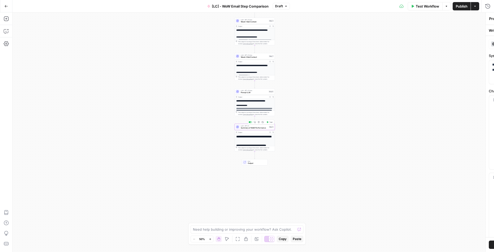
type textarea "Summary of WoW Performance"
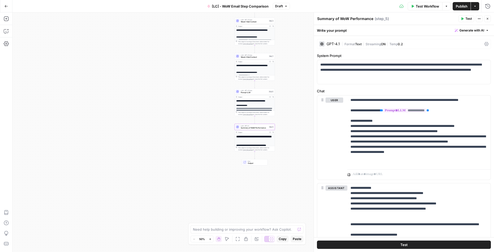
click at [364, 42] on span "|" at bounding box center [363, 43] width 4 height 5
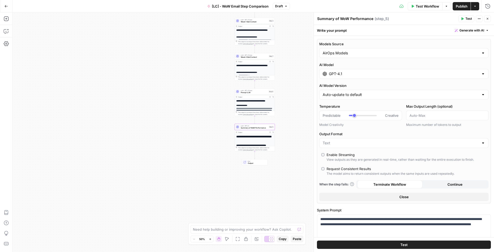
click at [456, 8] on span "Publish" at bounding box center [461, 6] width 12 height 5
click at [5, 5] on icon "button" at bounding box center [6, 6] width 4 height 4
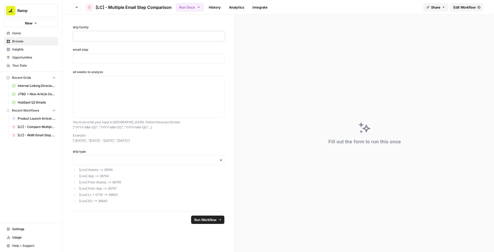
click at [124, 36] on p at bounding box center [148, 36] width 145 height 5
click at [118, 59] on p at bounding box center [148, 58] width 145 height 5
click at [115, 83] on textarea "all weeks to analyze" at bounding box center [148, 96] width 145 height 37
drag, startPoint x: 160, startPoint y: 139, endPoint x: 71, endPoint y: 140, distance: 89.1
click at [71, 140] on div "**********" at bounding box center [148, 113] width 172 height 196
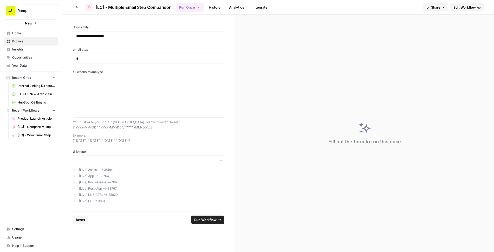
copy p "["[DATE]", "[DATE]", "[DATE]", "[DATE]"]"
click at [117, 91] on textarea "all weeks to analyze" at bounding box center [148, 96] width 145 height 37
paste textarea "["[DATE]", "[DATE]", "[DATE]", "[DATE]"]"
type textarea "["[DATE]", "[DATE]", "[DATE]", "[DATE]"]"
click at [153, 157] on input "drip type" at bounding box center [148, 159] width 145 height 5
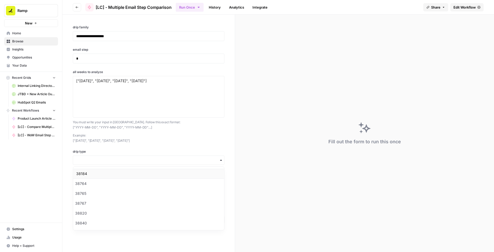
click at [144, 169] on div "38184" at bounding box center [148, 174] width 151 height 10
click at [200, 219] on span "Run Workflow" at bounding box center [205, 219] width 22 height 5
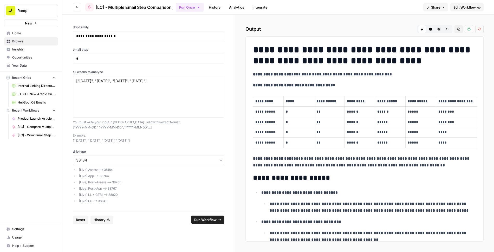
scroll to position [1381, 0]
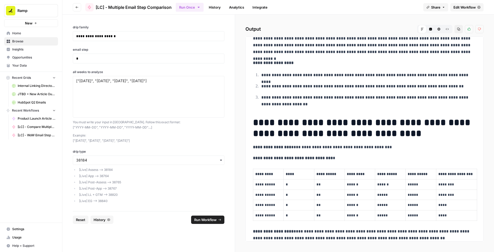
click at [461, 9] on span "Edit Workflow" at bounding box center [464, 7] width 22 height 5
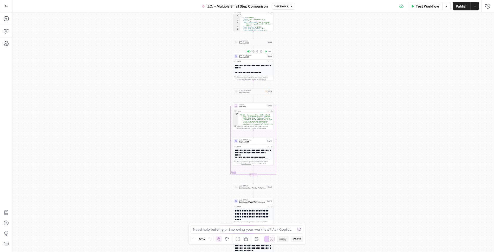
click at [256, 56] on span "Prompt LLM" at bounding box center [252, 57] width 27 height 3
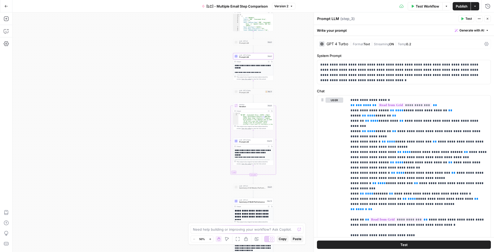
click at [381, 42] on span "Streaming" at bounding box center [381, 44] width 15 height 4
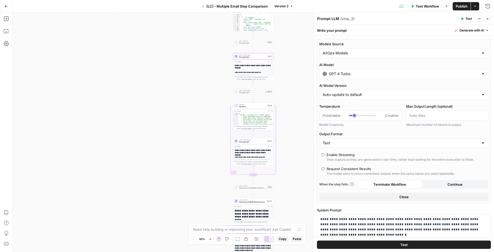
click at [324, 152] on label "Enable Streaming View outputs as they are generated in real-time, rather than w…" at bounding box center [403, 157] width 165 height 10
click at [487, 20] on button "Close" at bounding box center [487, 18] width 7 height 7
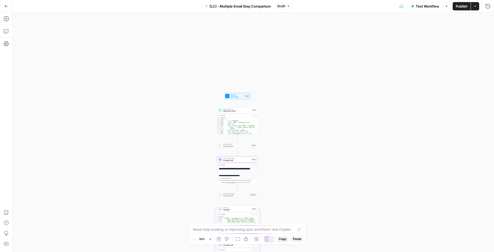
drag, startPoint x: 304, startPoint y: 57, endPoint x: 288, endPoint y: 164, distance: 108.9
click at [288, 164] on div "**********" at bounding box center [252, 131] width 481 height 239
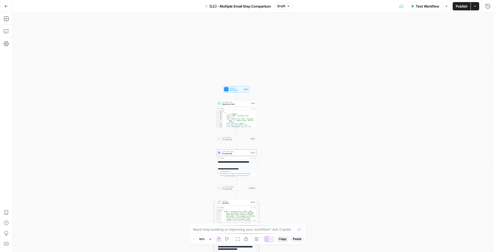
drag, startPoint x: 276, startPoint y: 145, endPoint x: 276, endPoint y: 31, distance: 114.0
click at [276, 31] on div "**********" at bounding box center [252, 131] width 481 height 239
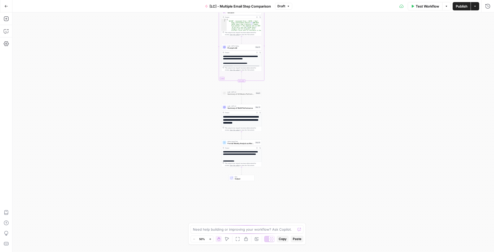
drag, startPoint x: 276, startPoint y: 154, endPoint x: 281, endPoint y: 67, distance: 87.4
click at [281, 67] on div "**********" at bounding box center [252, 131] width 481 height 239
click at [247, 108] on span "Summary of WoW Performance" at bounding box center [240, 108] width 26 height 3
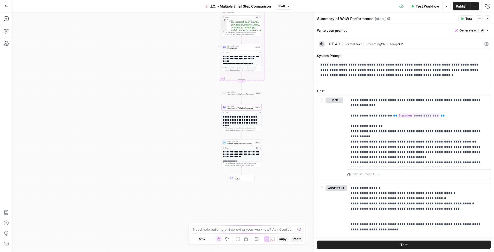
click at [392, 42] on div "| Format Text | Streaming ON | Temp 0.2" at bounding box center [412, 44] width 140 height 5
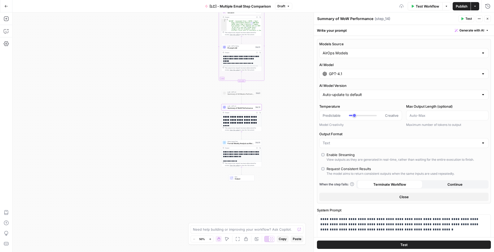
click at [488, 19] on icon "button" at bounding box center [487, 18] width 3 height 3
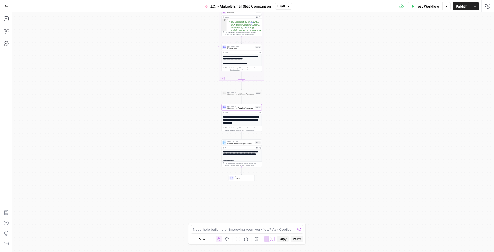
click at [245, 48] on span "Prompt LLM" at bounding box center [240, 48] width 26 height 3
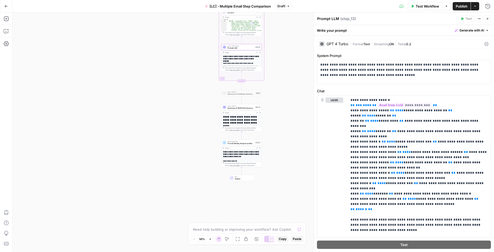
click at [353, 42] on div "| Format Text | Streaming ON | Temp 0.2" at bounding box center [416, 44] width 132 height 5
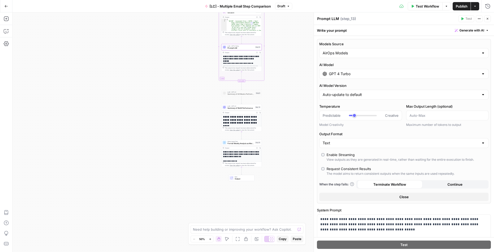
click at [488, 17] on button "Close" at bounding box center [487, 18] width 7 height 7
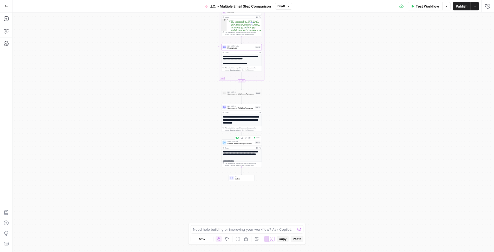
click at [248, 143] on span "Format Weekly Analysis as Markdown" at bounding box center [240, 143] width 26 height 3
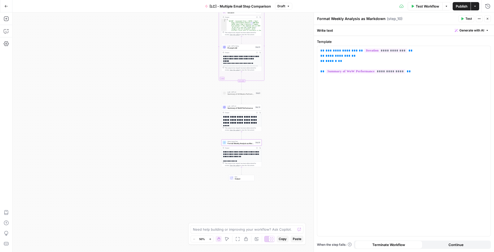
click at [488, 19] on icon "button" at bounding box center [487, 18] width 3 height 3
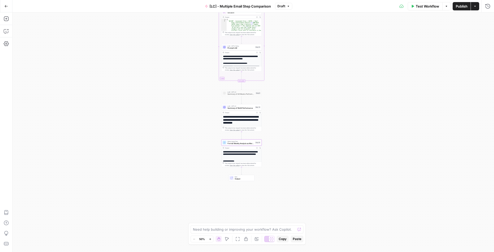
click at [458, 7] on span "Publish" at bounding box center [461, 6] width 12 height 5
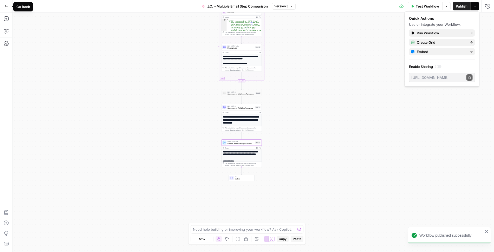
click at [8, 5] on button "Go Back" at bounding box center [6, 6] width 9 height 9
